Goal: Use online tool/utility: Utilize a website feature to perform a specific function

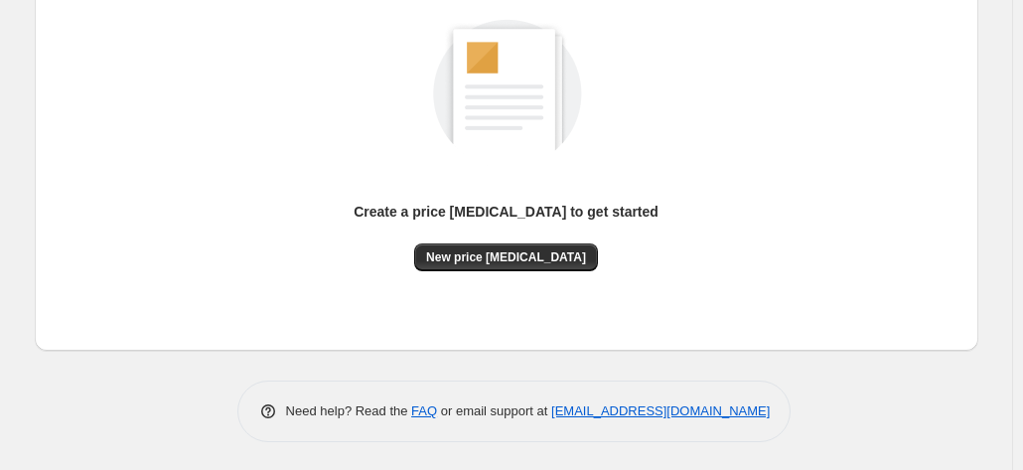
scroll to position [272, 0]
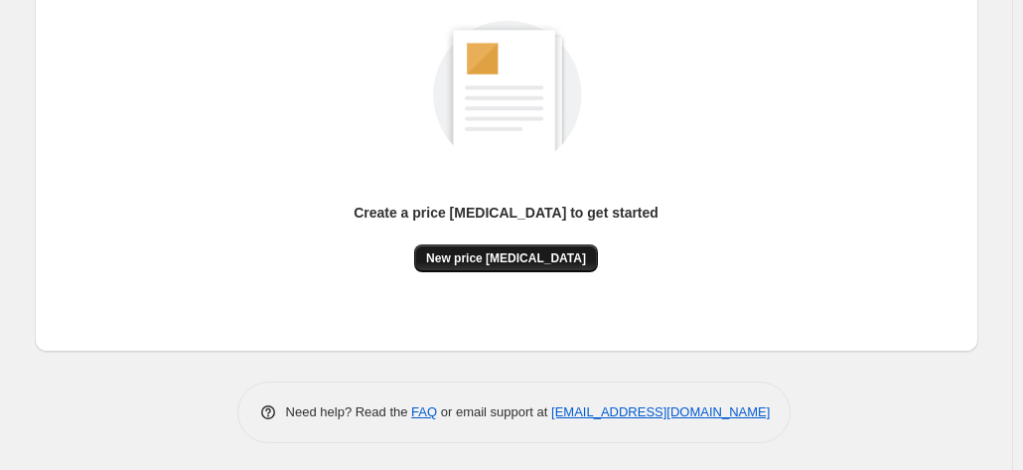
click at [544, 259] on span "New price [MEDICAL_DATA]" at bounding box center [506, 258] width 160 height 16
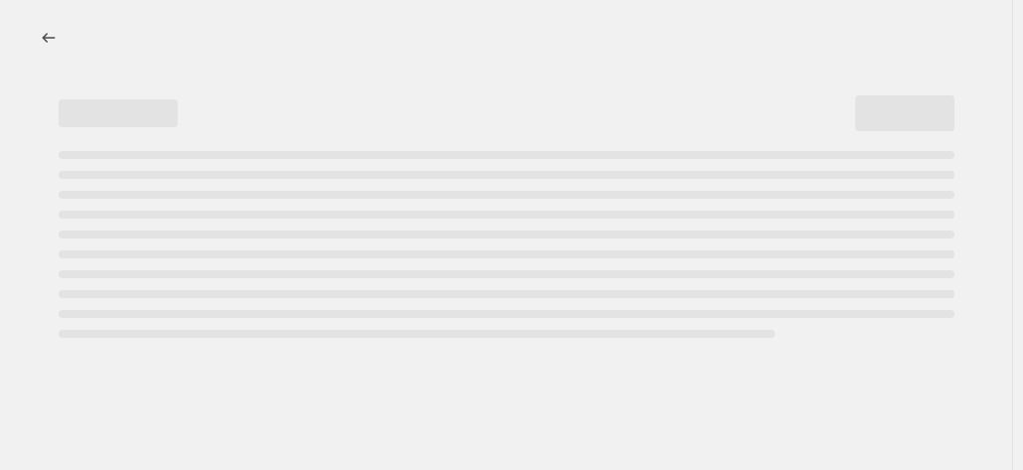
select select "percentage"
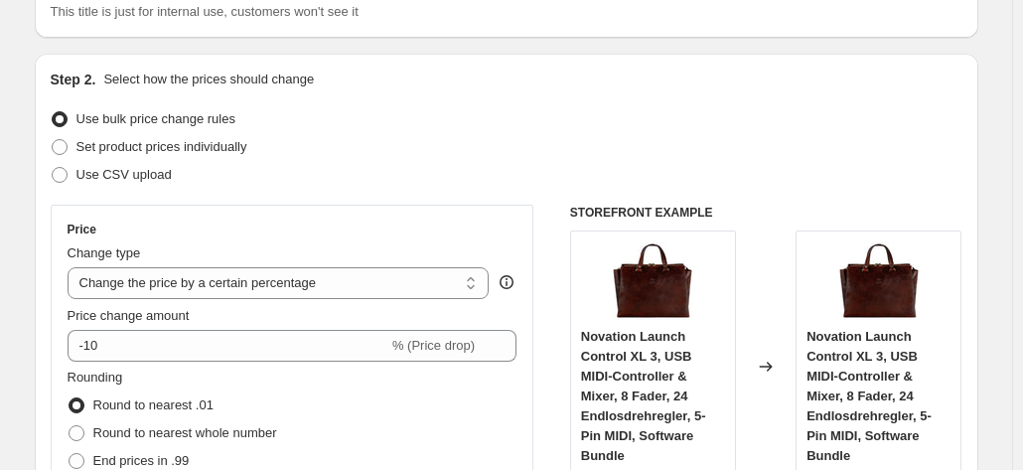
scroll to position [199, 0]
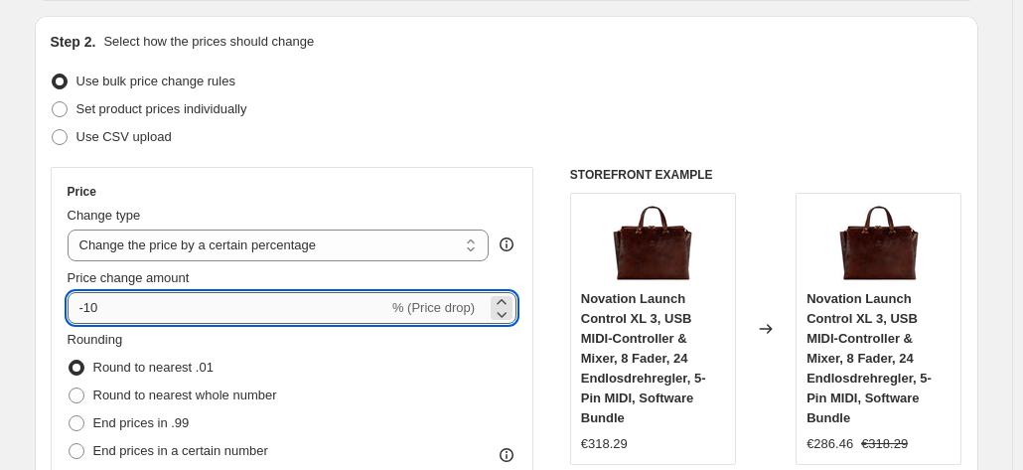
click at [356, 309] on input "-10" at bounding box center [228, 308] width 321 height 32
type input "-1"
type input "-35"
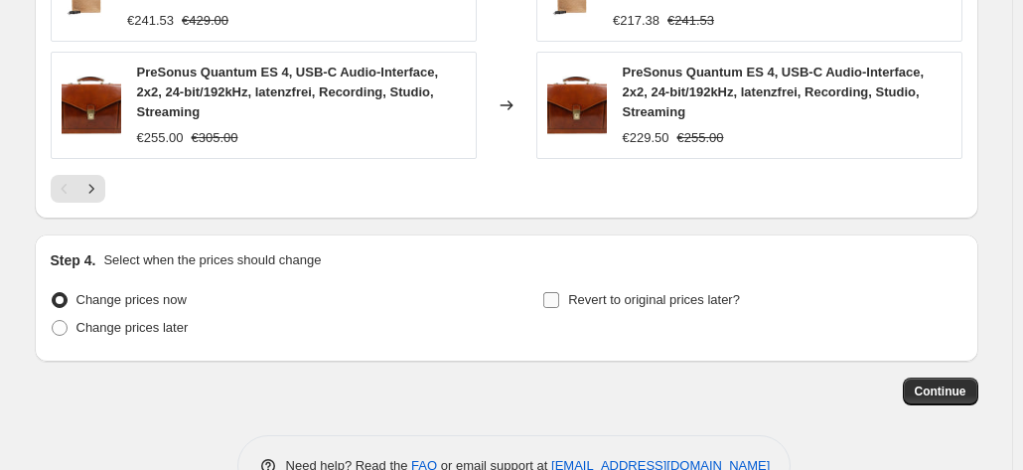
scroll to position [1622, 0]
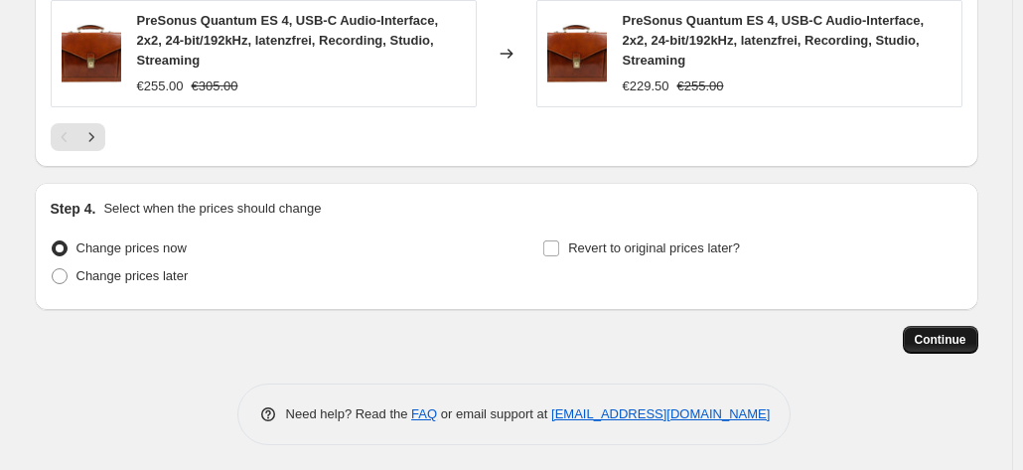
click at [930, 335] on span "Continue" at bounding box center [941, 340] width 52 height 16
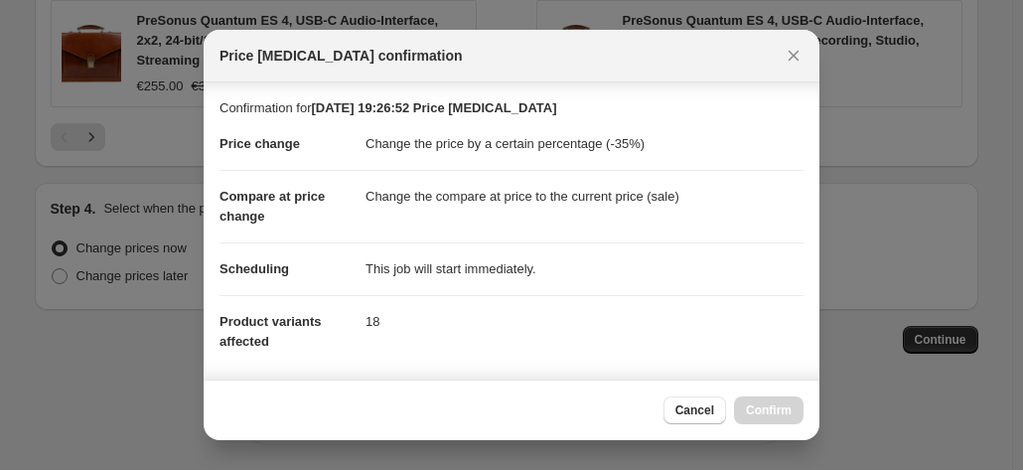
scroll to position [363, 0]
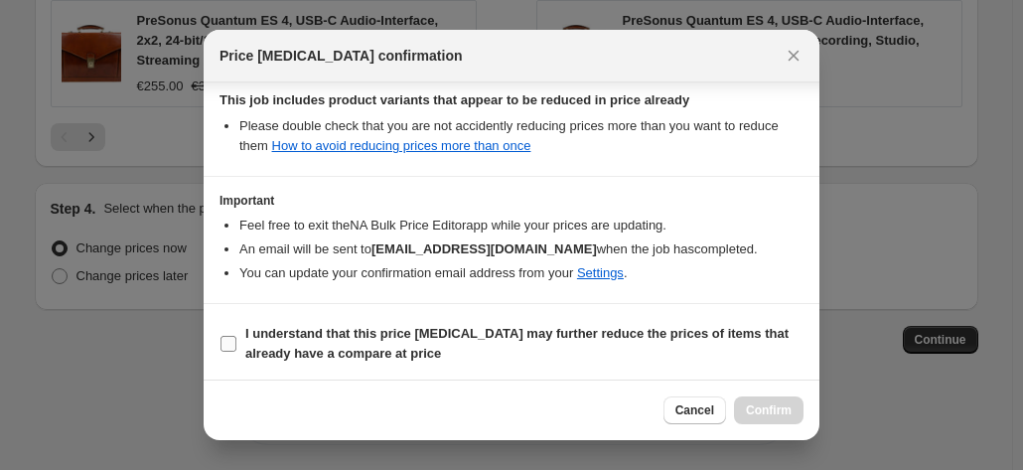
click at [545, 326] on b "I understand that this price change job may further reduce the prices of items …" at bounding box center [516, 343] width 543 height 35
click at [236, 336] on input "I understand that this price change job may further reduce the prices of items …" at bounding box center [229, 344] width 16 height 16
checkbox input "true"
click at [759, 412] on span "Confirm" at bounding box center [769, 410] width 46 height 16
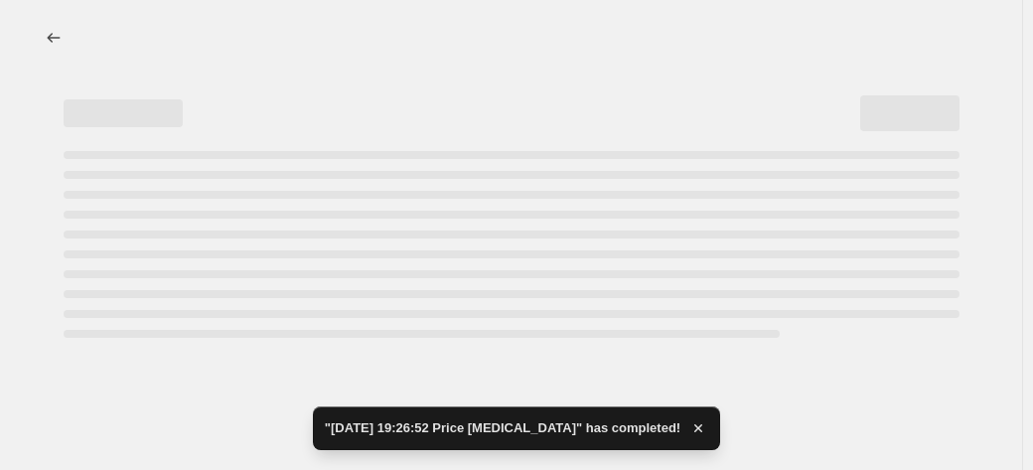
select select "percentage"
